Goal: Information Seeking & Learning: Learn about a topic

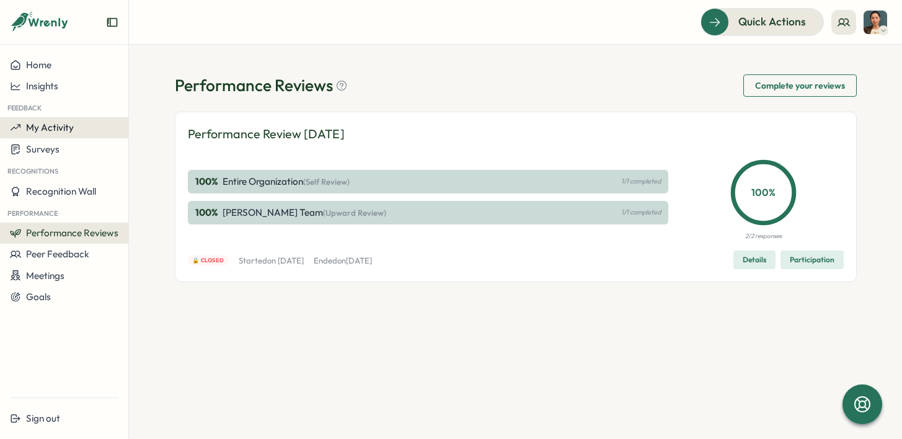
click at [49, 130] on span "My Activity" at bounding box center [50, 127] width 48 height 12
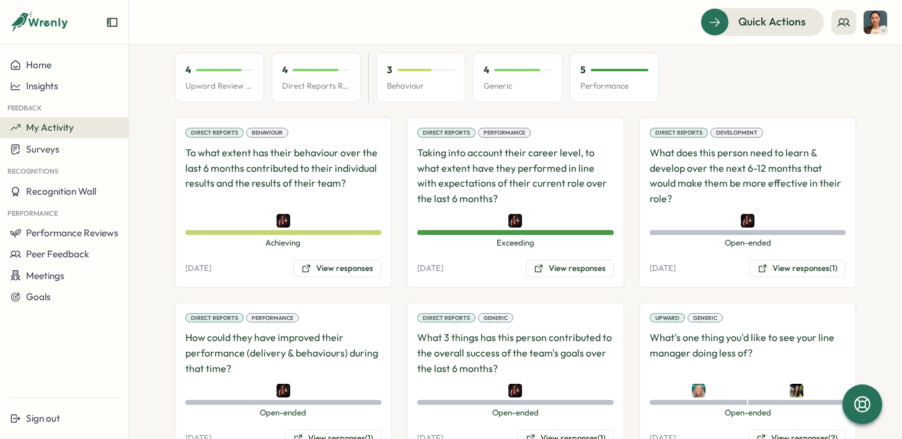
scroll to position [155, 0]
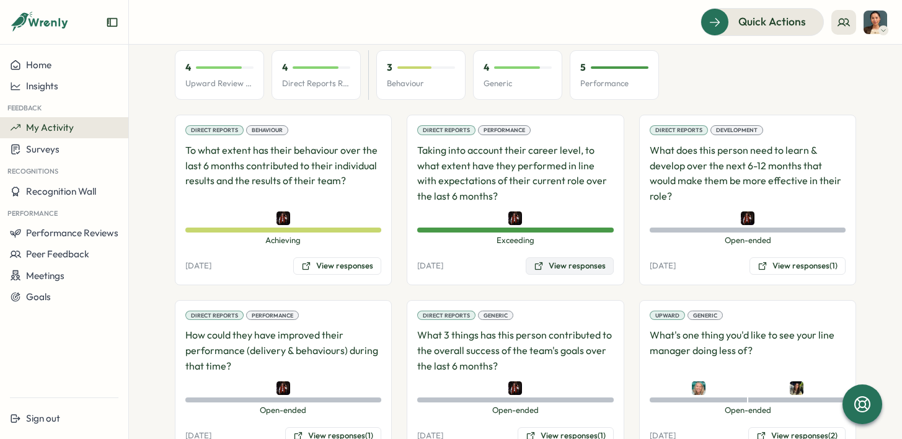
click at [570, 263] on button "View responses" at bounding box center [570, 265] width 88 height 17
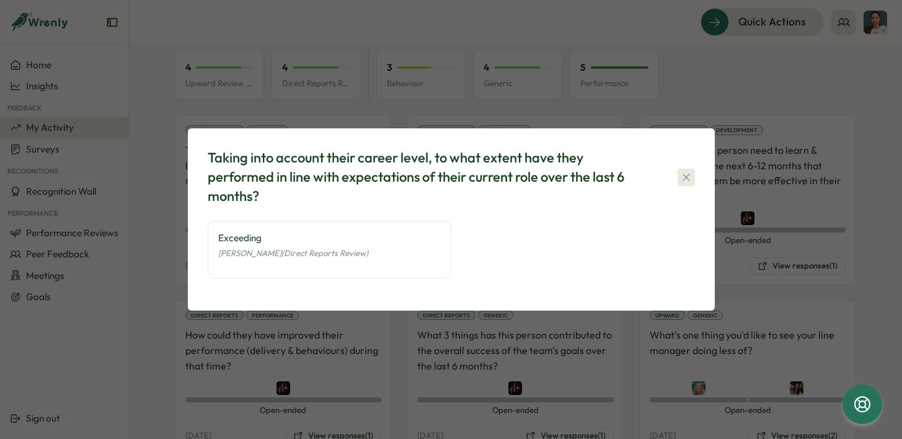
click at [687, 179] on icon "button" at bounding box center [686, 177] width 12 height 12
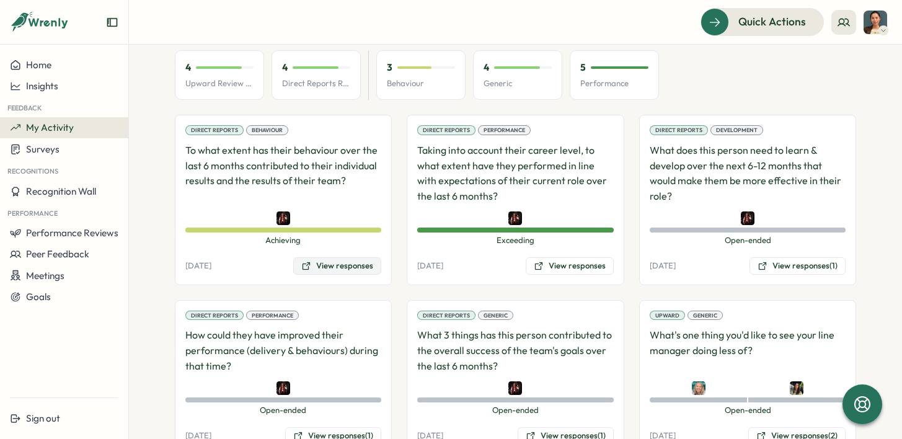
click at [323, 263] on button "View responses" at bounding box center [337, 265] width 88 height 17
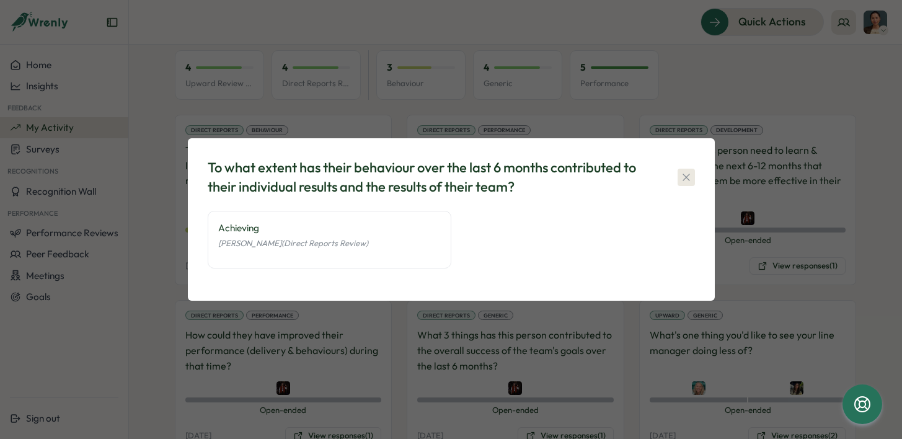
click at [689, 171] on icon "button" at bounding box center [686, 177] width 12 height 12
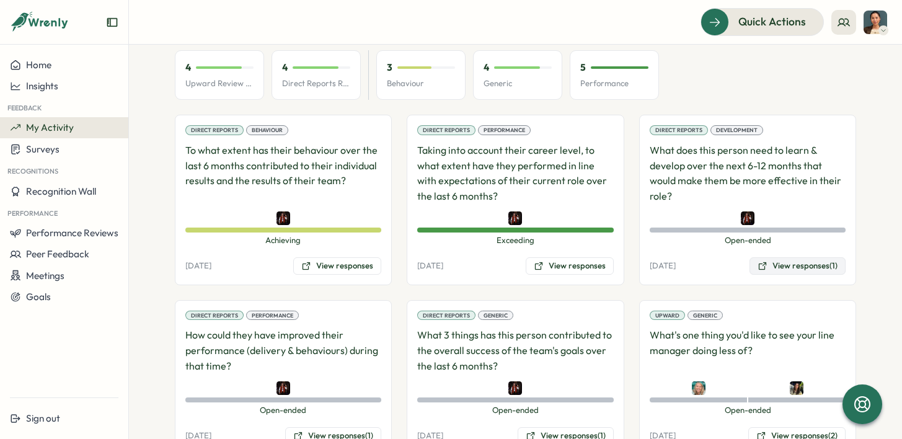
click at [788, 267] on button "View responses (1)" at bounding box center [797, 265] width 96 height 17
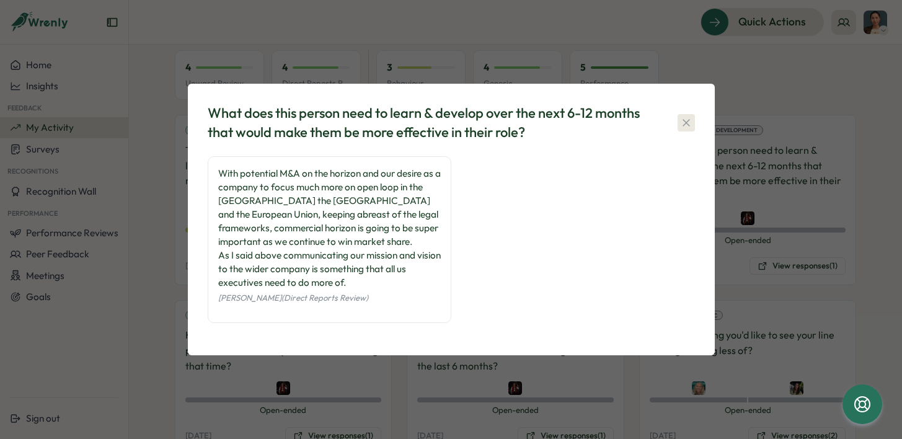
click at [686, 124] on icon "button" at bounding box center [686, 123] width 12 height 12
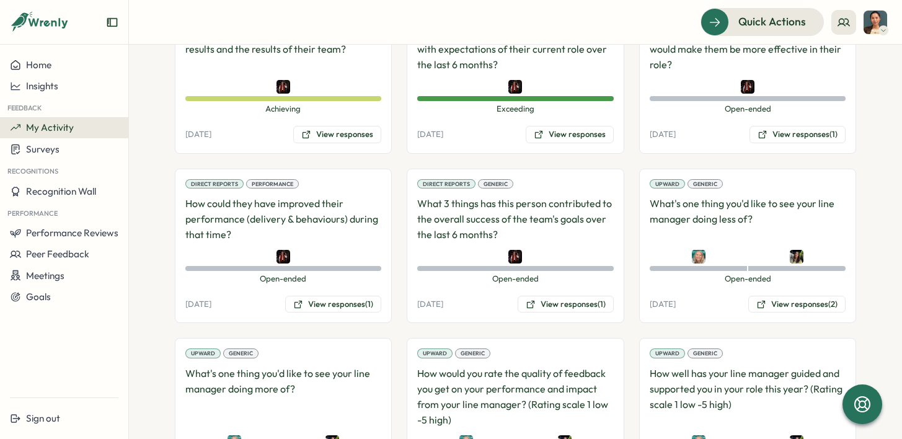
scroll to position [297, 0]
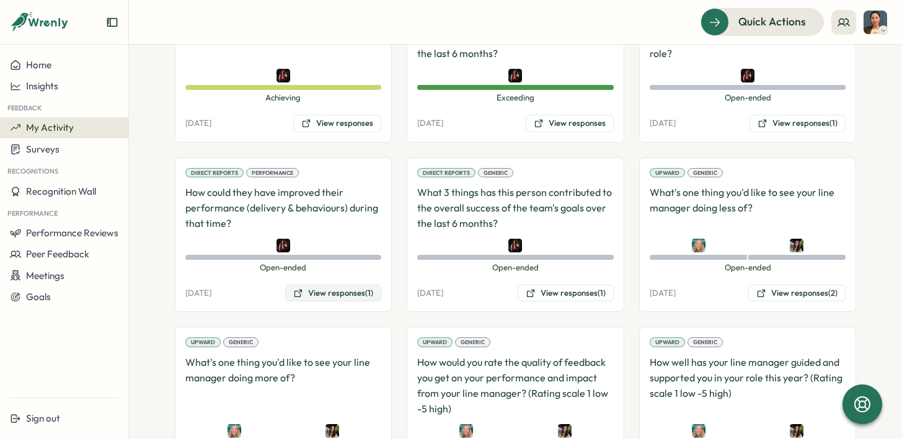
click at [364, 294] on button "View responses (1)" at bounding box center [333, 292] width 96 height 17
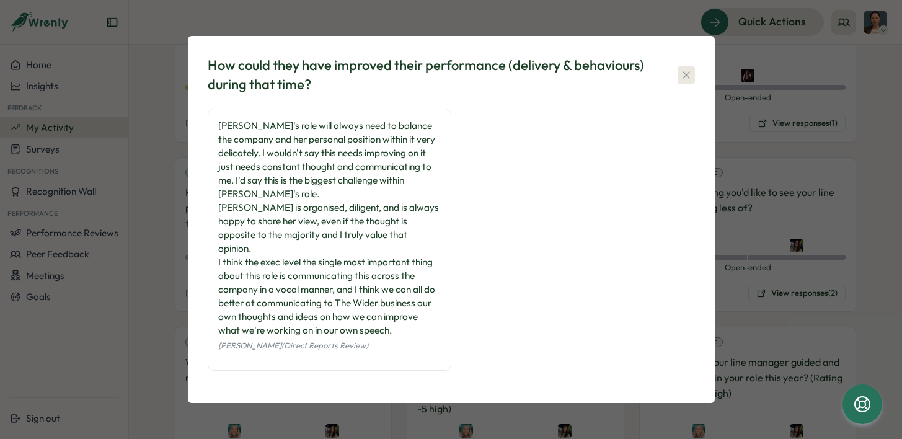
click at [687, 81] on icon "button" at bounding box center [686, 75] width 12 height 12
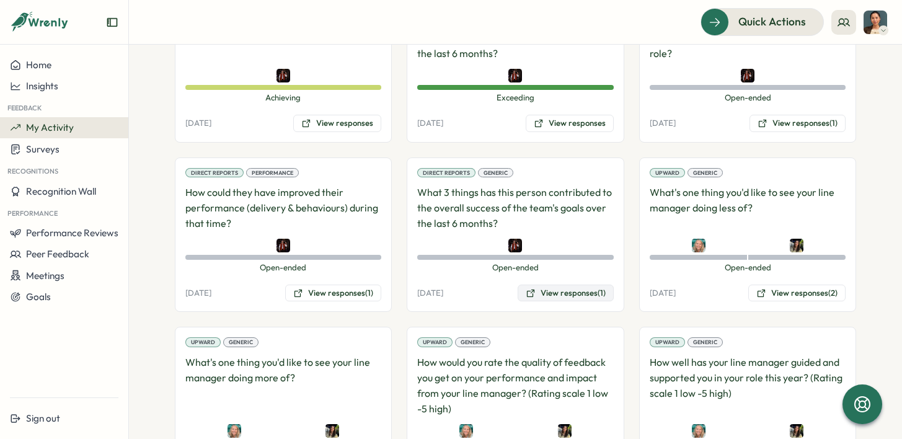
click at [527, 296] on icon at bounding box center [530, 292] width 7 height 7
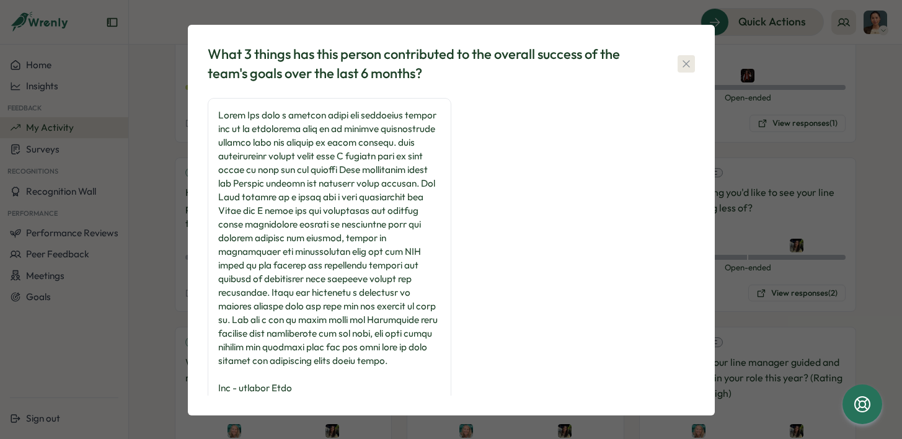
click at [680, 64] on icon "button" at bounding box center [686, 64] width 12 height 12
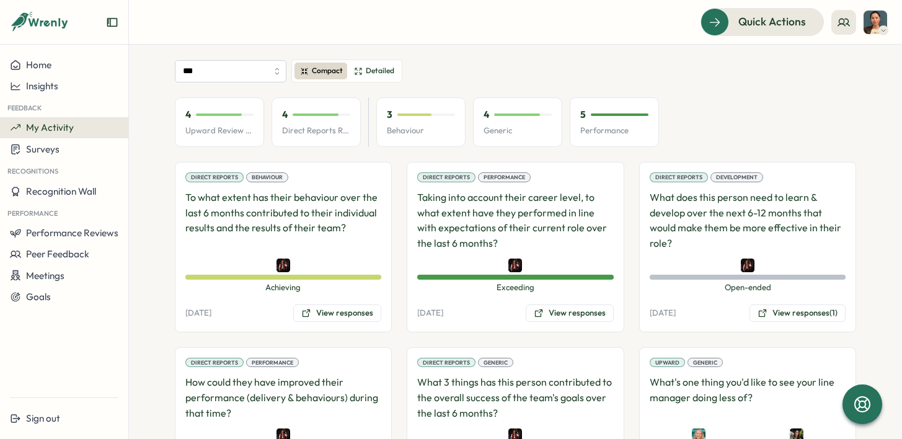
scroll to position [110, 0]
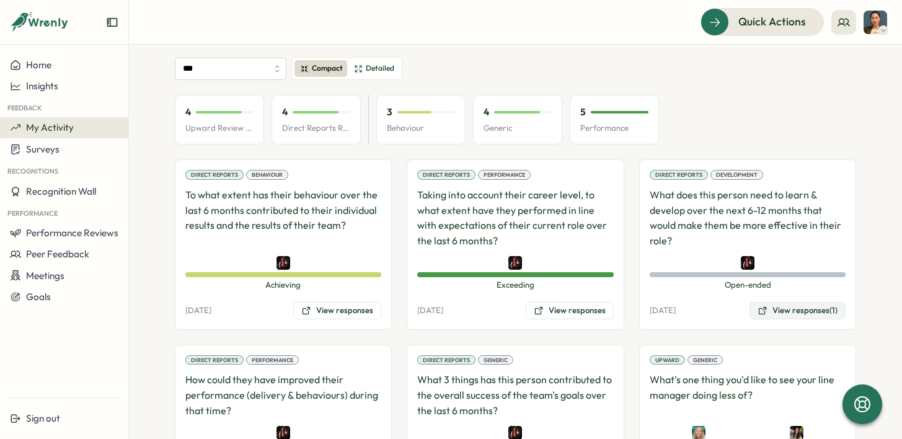
click at [782, 309] on button "View responses (1)" at bounding box center [797, 310] width 96 height 17
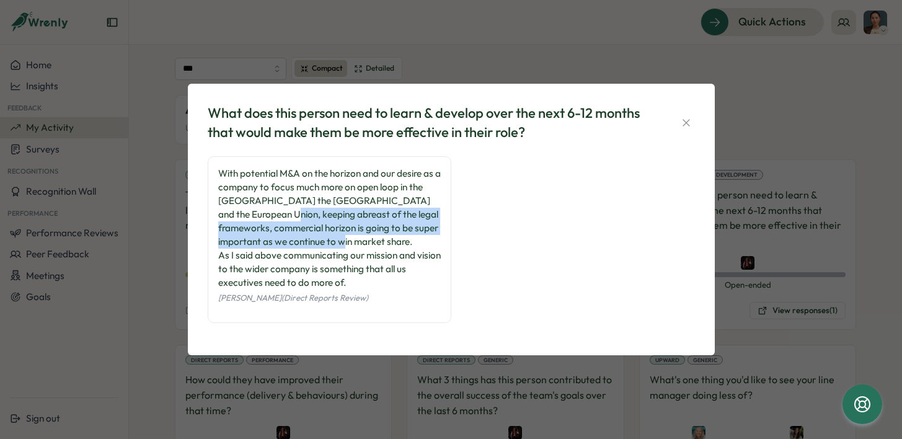
drag, startPoint x: 249, startPoint y: 213, endPoint x: 317, endPoint y: 242, distance: 73.6
click at [317, 242] on div "With potential M&A on the horizon and our desire as a company to focus much mor…" at bounding box center [329, 228] width 222 height 123
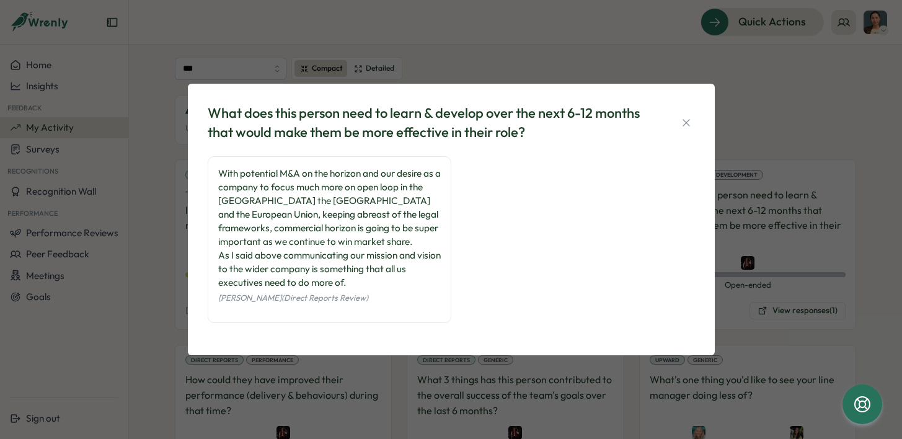
click at [260, 357] on div "What does this person need to learn & develop over the next 6-12 months that wo…" at bounding box center [451, 219] width 902 height 439
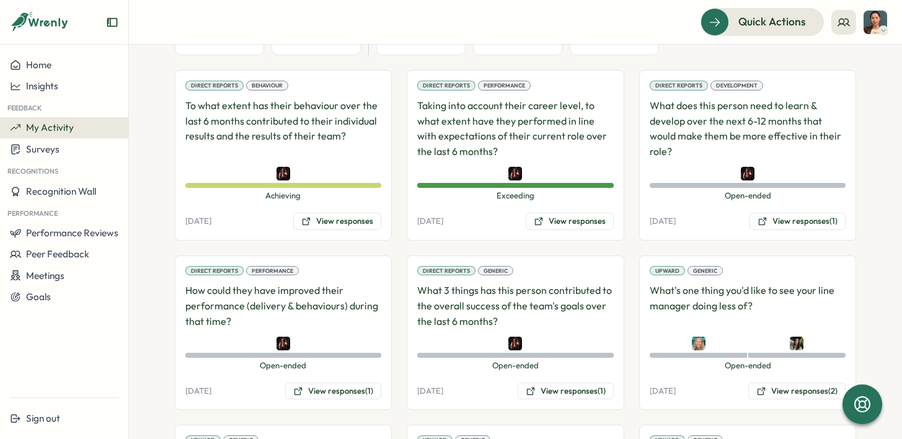
scroll to position [219, 0]
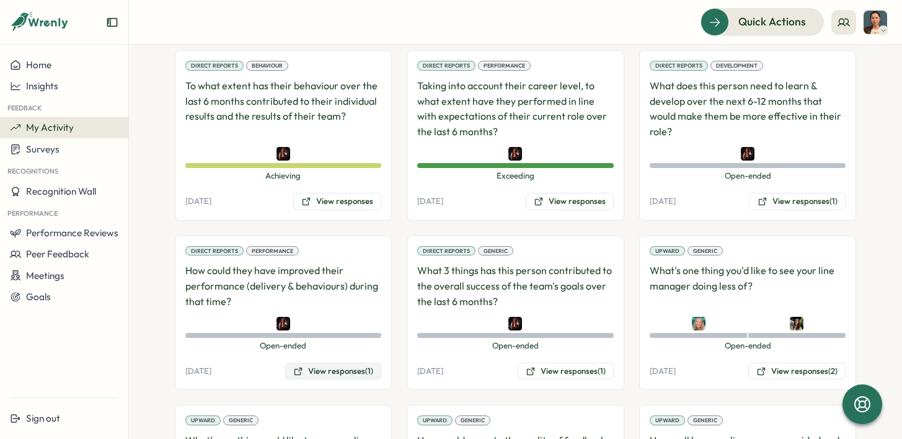
click at [358, 369] on button "View responses (1)" at bounding box center [333, 371] width 96 height 17
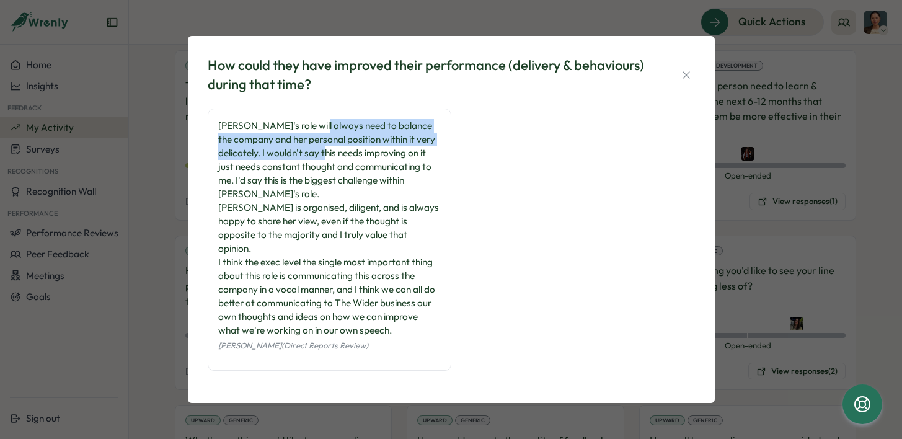
drag, startPoint x: 310, startPoint y: 141, endPoint x: 311, endPoint y: 164, distance: 22.9
click at [311, 164] on div "[PERSON_NAME]'s role will always need to balance the company and her personal p…" at bounding box center [329, 228] width 222 height 218
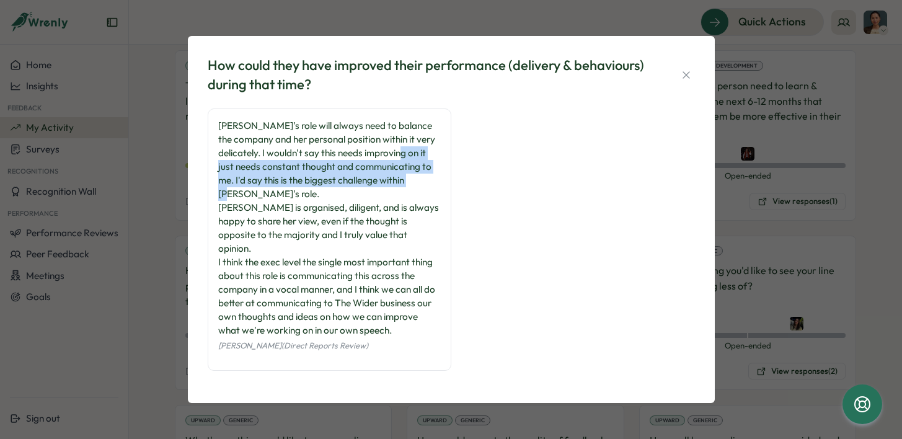
drag, startPoint x: 381, startPoint y: 170, endPoint x: 399, endPoint y: 196, distance: 31.5
click at [399, 196] on div "[PERSON_NAME]'s role will always need to balance the company and her personal p…" at bounding box center [329, 228] width 222 height 218
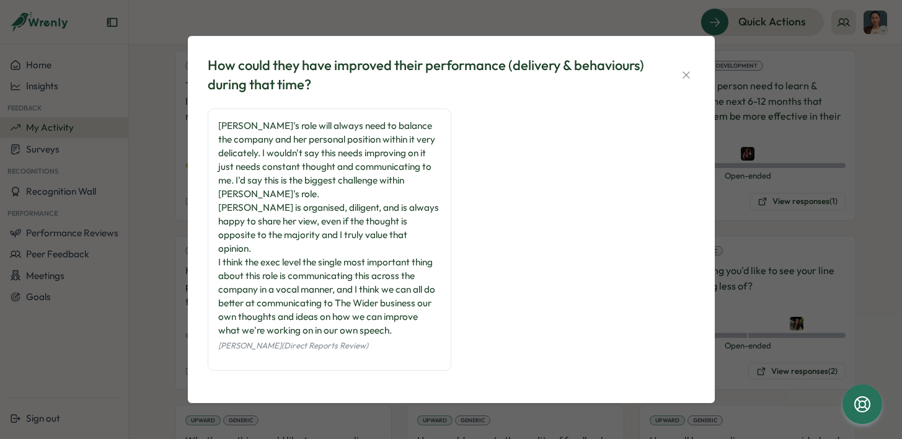
click at [418, 198] on div "[PERSON_NAME]'s role will always need to balance the company and her personal p…" at bounding box center [329, 228] width 222 height 218
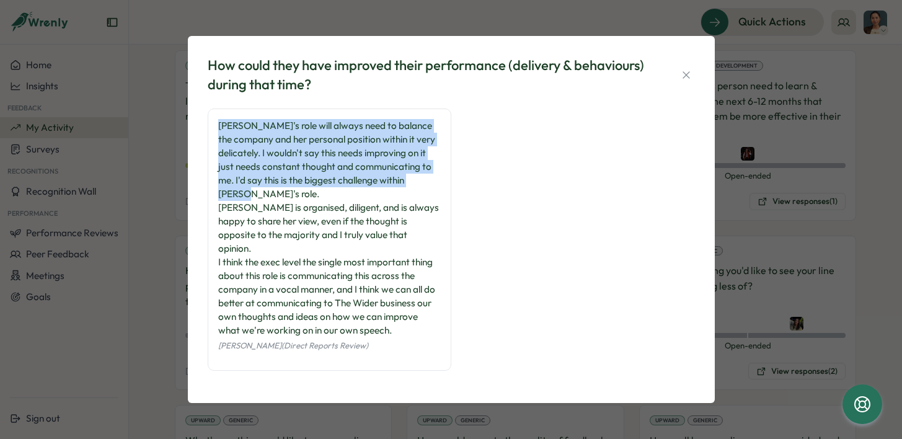
drag, startPoint x: 418, startPoint y: 198, endPoint x: 208, endPoint y: 143, distance: 216.6
click at [208, 143] on div "[PERSON_NAME]'s role will always need to balance the company and her personal p…" at bounding box center [330, 239] width 244 height 262
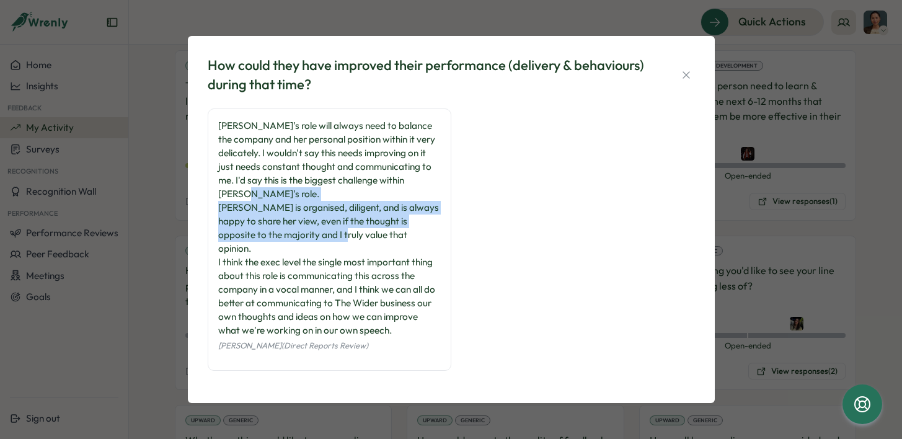
drag, startPoint x: 385, startPoint y: 239, endPoint x: 218, endPoint y: 203, distance: 170.4
click at [218, 203] on div "[PERSON_NAME]'s role will always need to balance the company and her personal p…" at bounding box center [329, 228] width 222 height 218
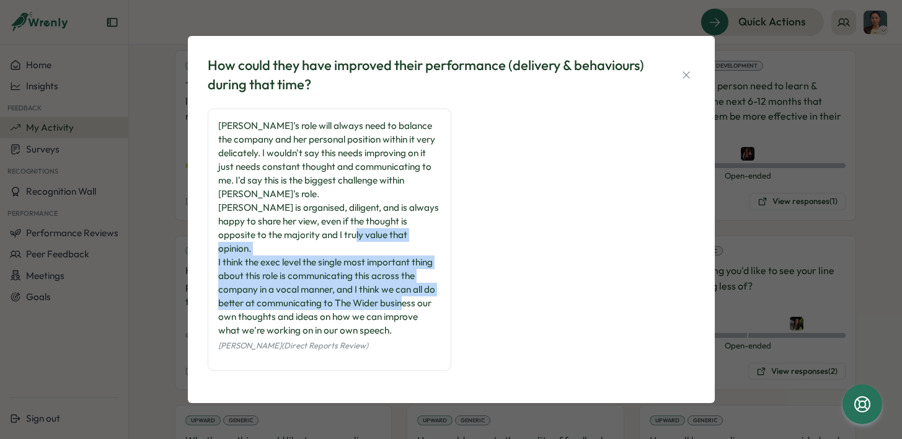
drag, startPoint x: 216, startPoint y: 250, endPoint x: 293, endPoint y: 299, distance: 91.6
click at [293, 299] on div "[PERSON_NAME]'s role will always need to balance the company and her personal p…" at bounding box center [330, 239] width 244 height 262
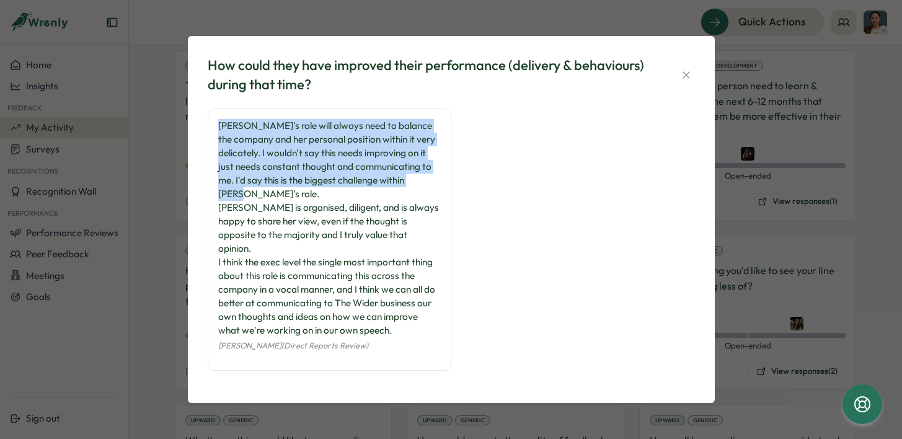
drag, startPoint x: 419, startPoint y: 195, endPoint x: 212, endPoint y: 138, distance: 214.7
click at [212, 138] on div "[PERSON_NAME]'s role will always need to balance the company and her personal p…" at bounding box center [330, 239] width 244 height 262
copy div "[PERSON_NAME]'s role will always need to balance the company and her personal p…"
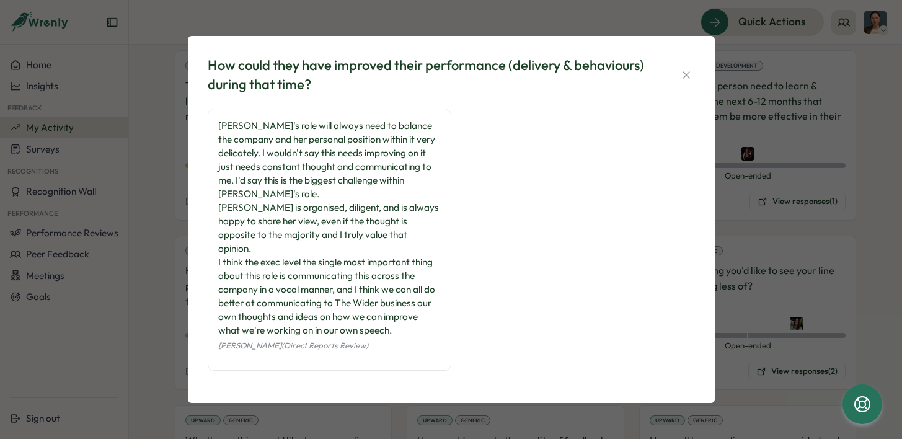
drag, startPoint x: 281, startPoint y: 228, endPoint x: 375, endPoint y: 247, distance: 96.1
click at [375, 247] on div "[PERSON_NAME]'s role will always need to balance the company and her personal p…" at bounding box center [329, 228] width 222 height 218
click at [177, 369] on div "How could they have improved their performance (delivery & behaviours) during t…" at bounding box center [451, 219] width 902 height 439
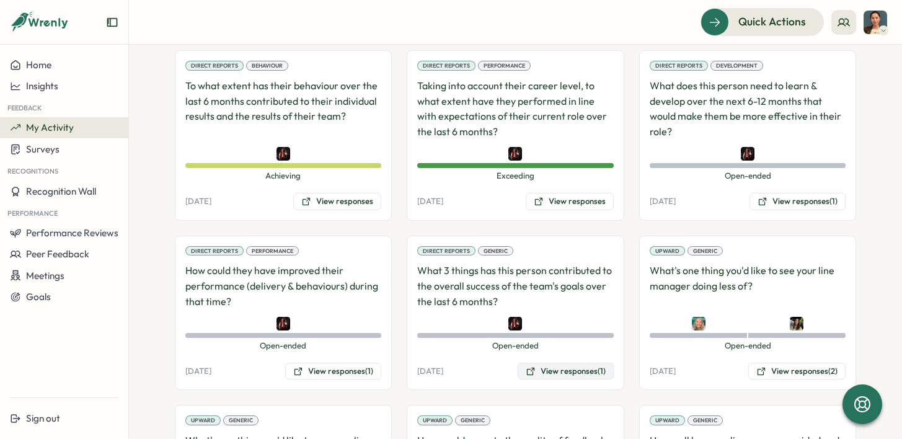
click at [588, 376] on button "View responses (1)" at bounding box center [565, 371] width 96 height 17
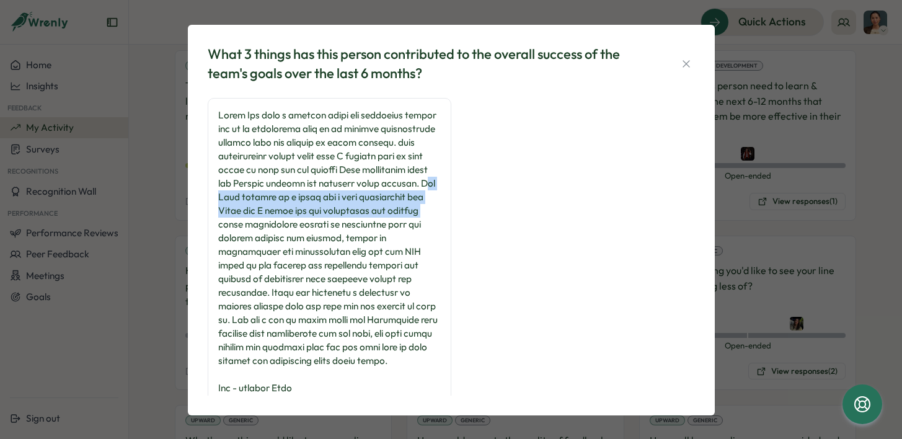
drag, startPoint x: 318, startPoint y: 195, endPoint x: 315, endPoint y: 224, distance: 29.9
click at [315, 224] on div at bounding box center [329, 278] width 222 height 341
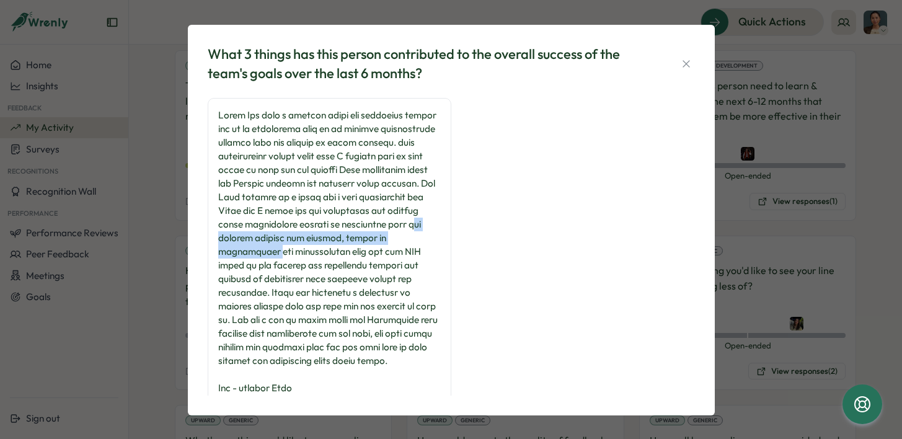
drag, startPoint x: 299, startPoint y: 239, endPoint x: 299, endPoint y: 248, distance: 8.7
click at [299, 248] on div at bounding box center [329, 278] width 222 height 341
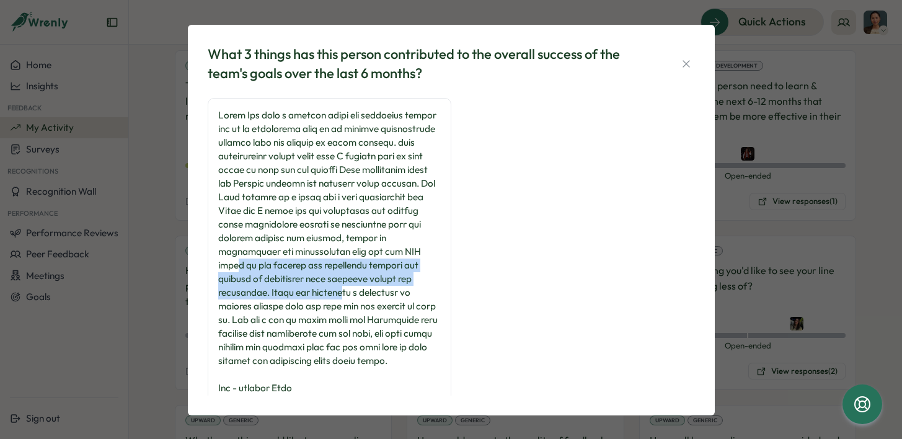
drag, startPoint x: 253, startPoint y: 268, endPoint x: 333, endPoint y: 286, distance: 81.9
click at [333, 286] on div at bounding box center [329, 278] width 222 height 341
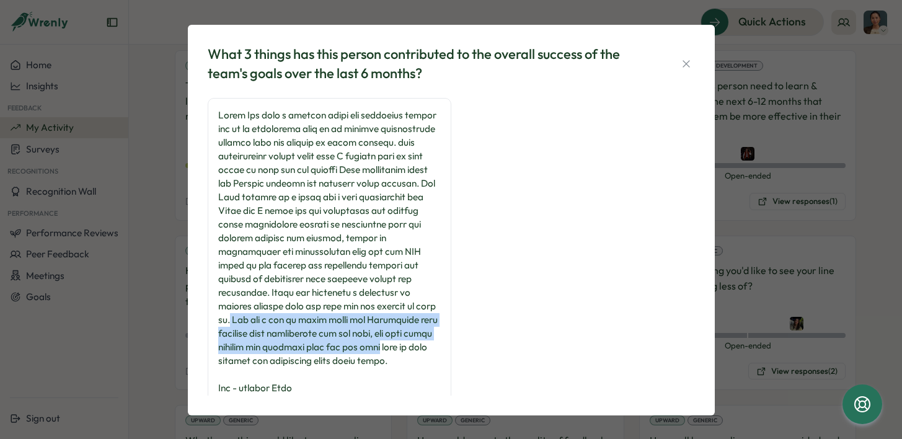
drag, startPoint x: 247, startPoint y: 322, endPoint x: 268, endPoint y: 356, distance: 40.3
click at [268, 356] on div at bounding box center [329, 278] width 222 height 341
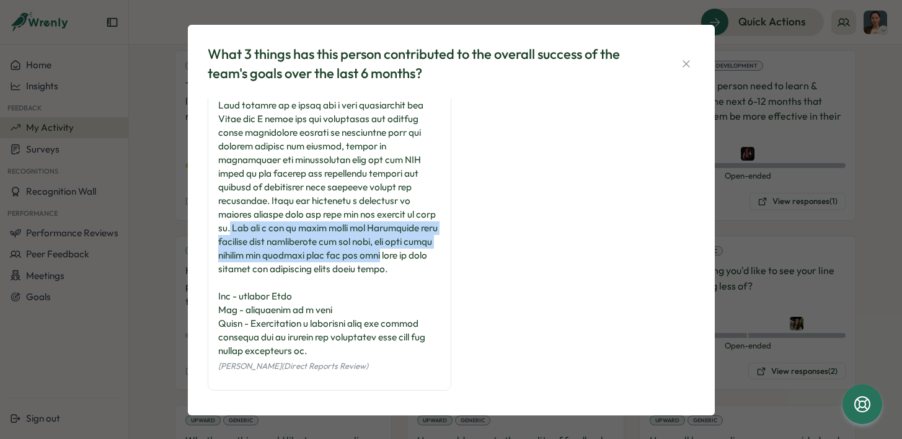
scroll to position [102, 0]
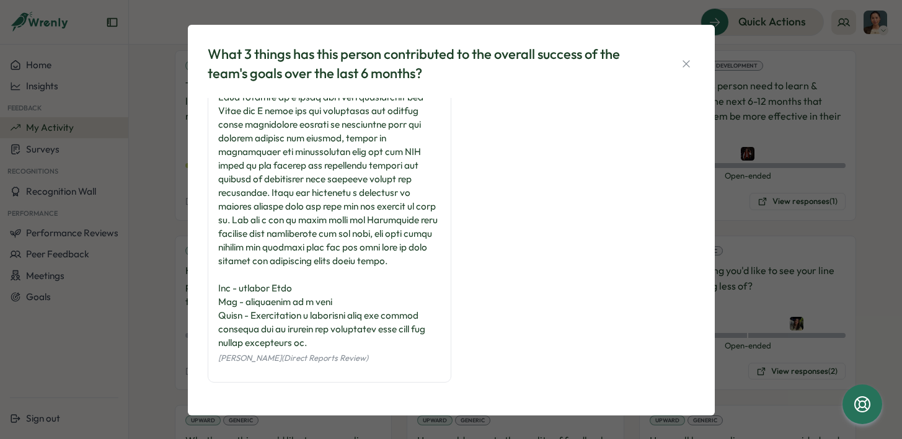
click at [167, 356] on div "What 3 things has this person contributed to the overall success of the team's …" at bounding box center [451, 219] width 902 height 439
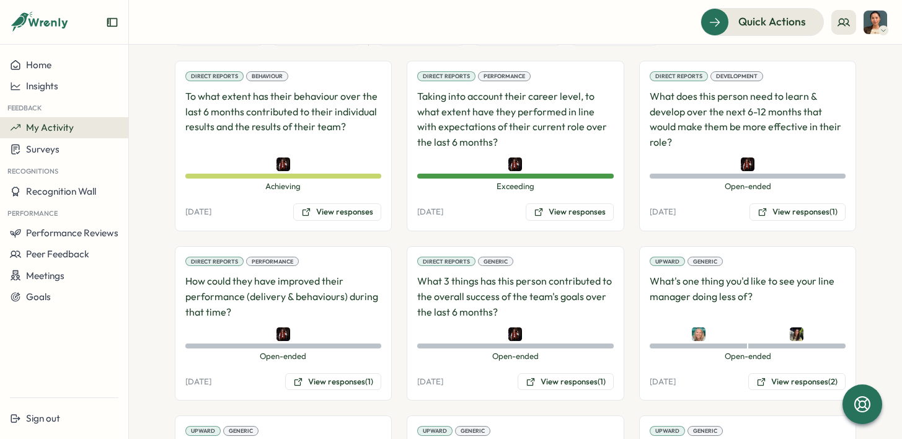
scroll to position [207, 0]
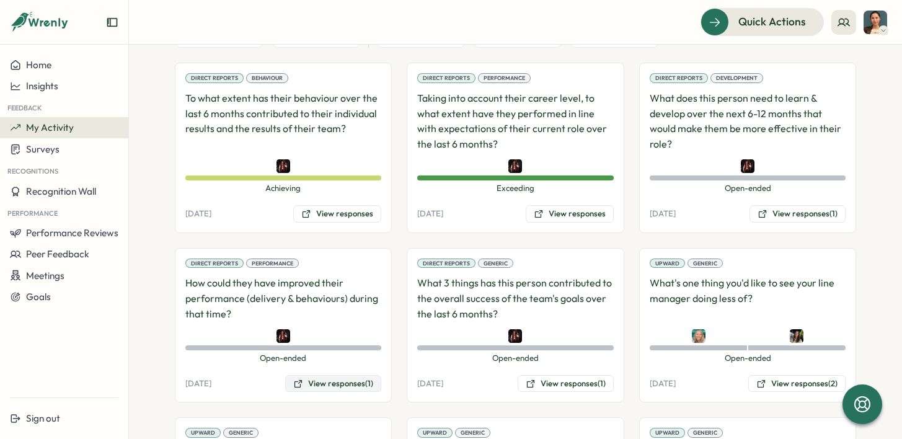
click at [365, 389] on button "View responses (1)" at bounding box center [333, 383] width 96 height 17
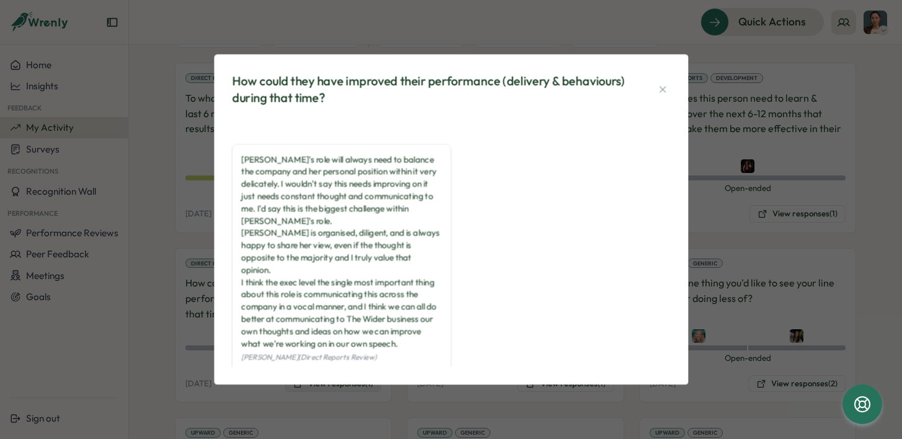
click at [365, 389] on body "**********" at bounding box center [451, 219] width 902 height 439
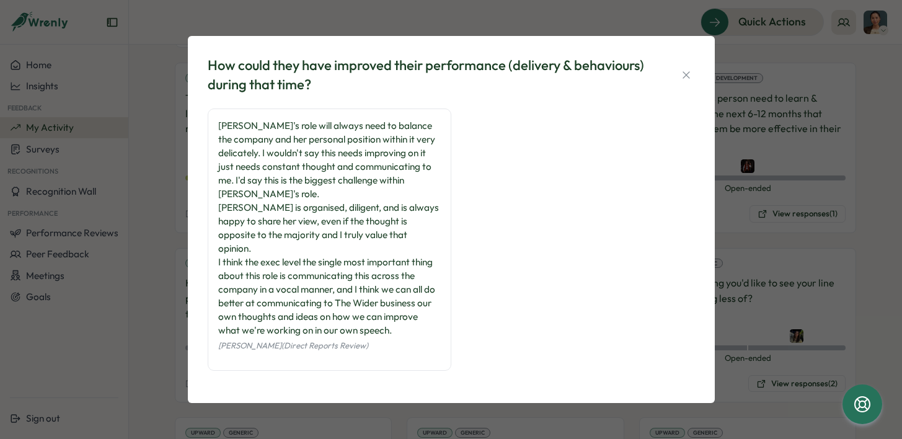
click at [175, 344] on div "How could they have improved their performance (delivery & behaviours) during t…" at bounding box center [451, 219] width 902 height 439
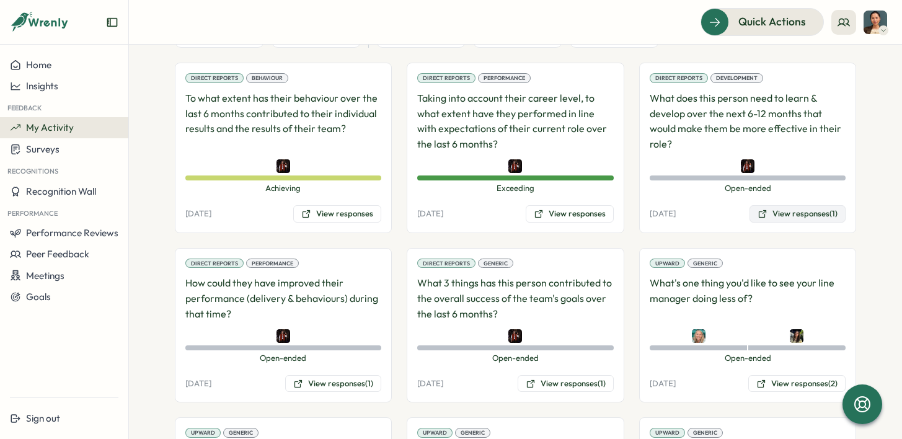
click at [799, 214] on button "View responses (1)" at bounding box center [797, 213] width 96 height 17
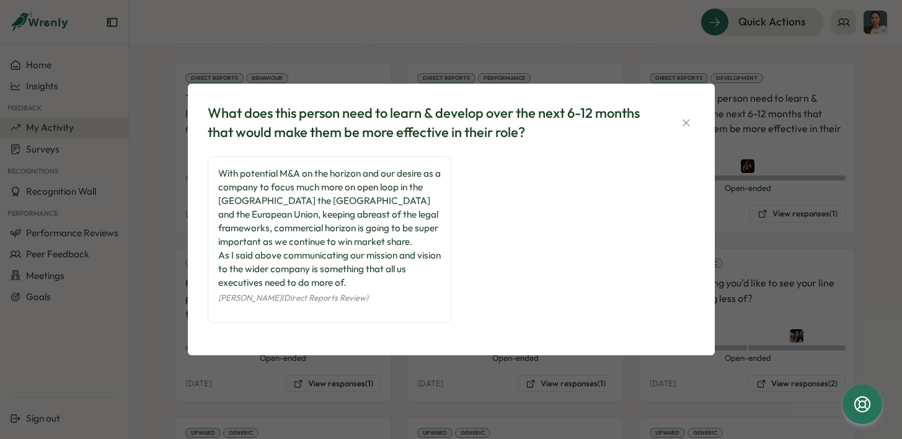
click at [144, 321] on div "What does this person need to learn & develop over the next 6-12 months that wo…" at bounding box center [451, 219] width 902 height 439
